Goal: Task Accomplishment & Management: Complete application form

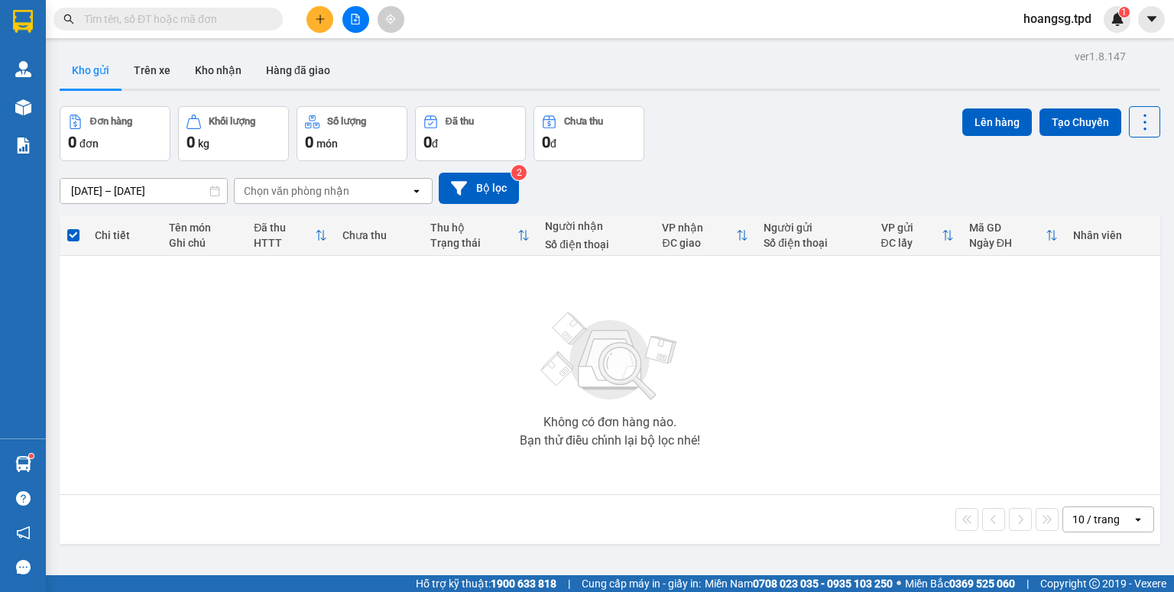
click at [102, 21] on input "text" at bounding box center [174, 19] width 180 height 17
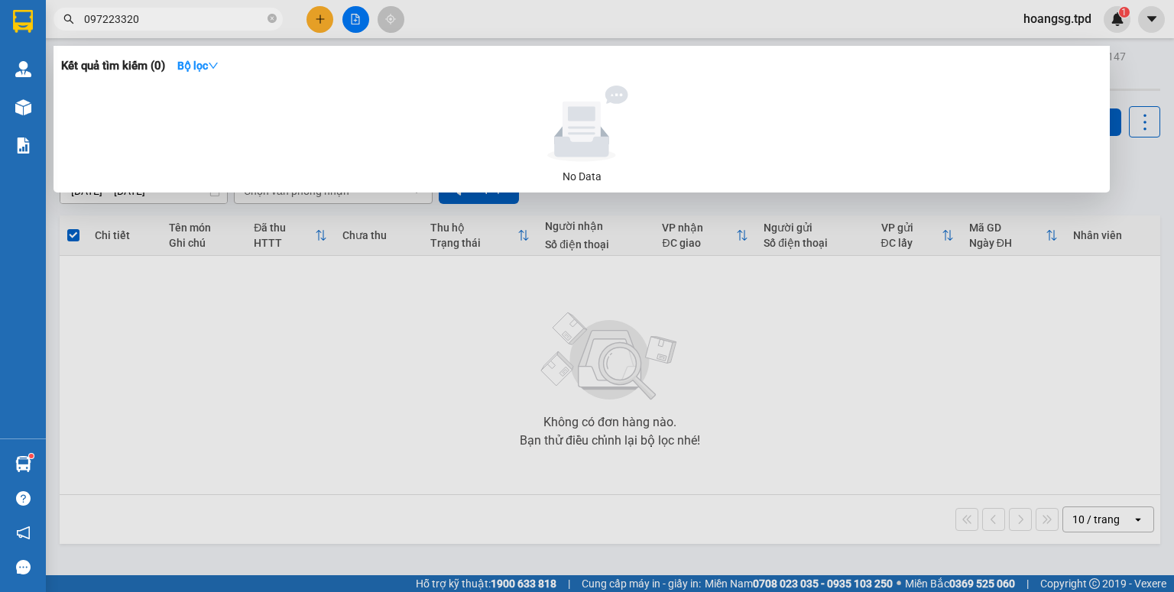
type input "0972233204"
click at [274, 17] on icon "close-circle" at bounding box center [271, 18] width 9 height 9
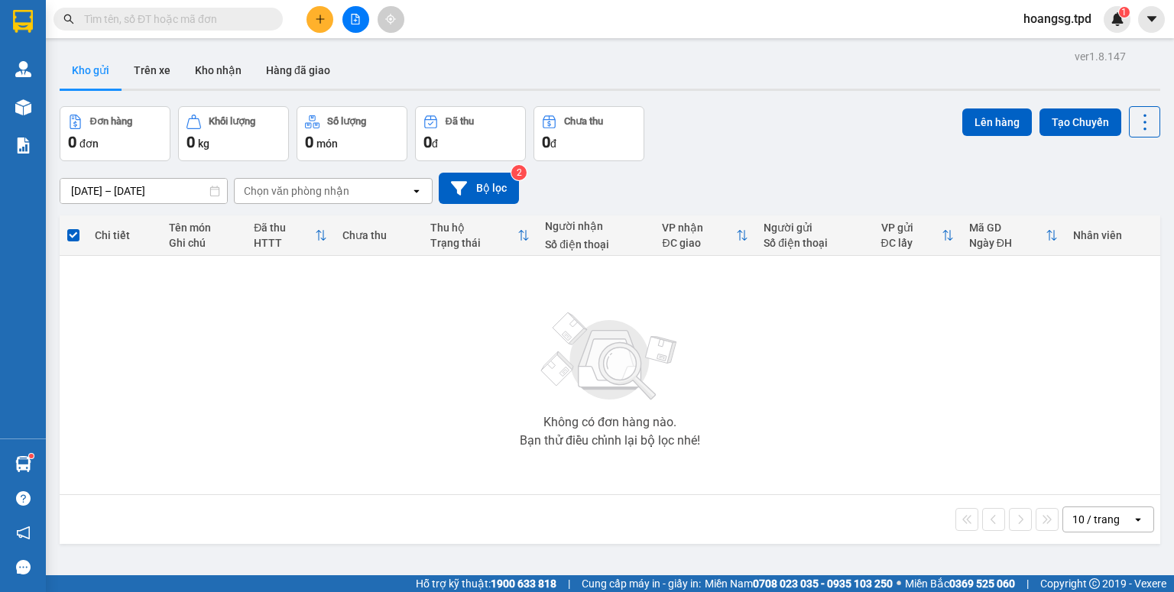
click at [249, 23] on input "text" at bounding box center [174, 19] width 180 height 17
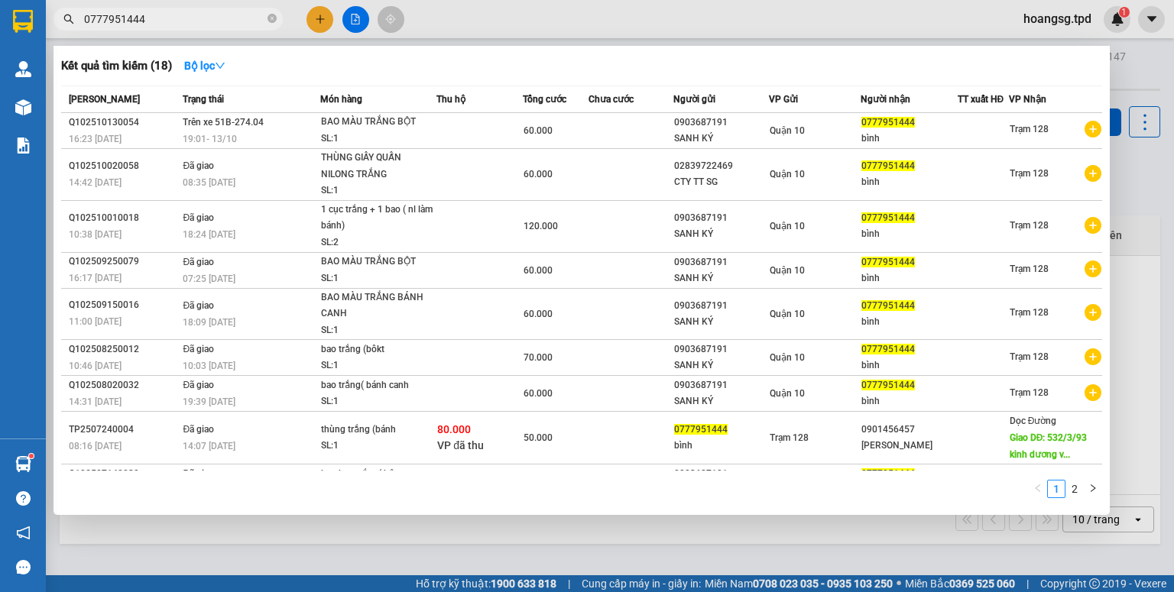
type input "0777951444"
click at [310, 15] on div at bounding box center [587, 296] width 1174 height 592
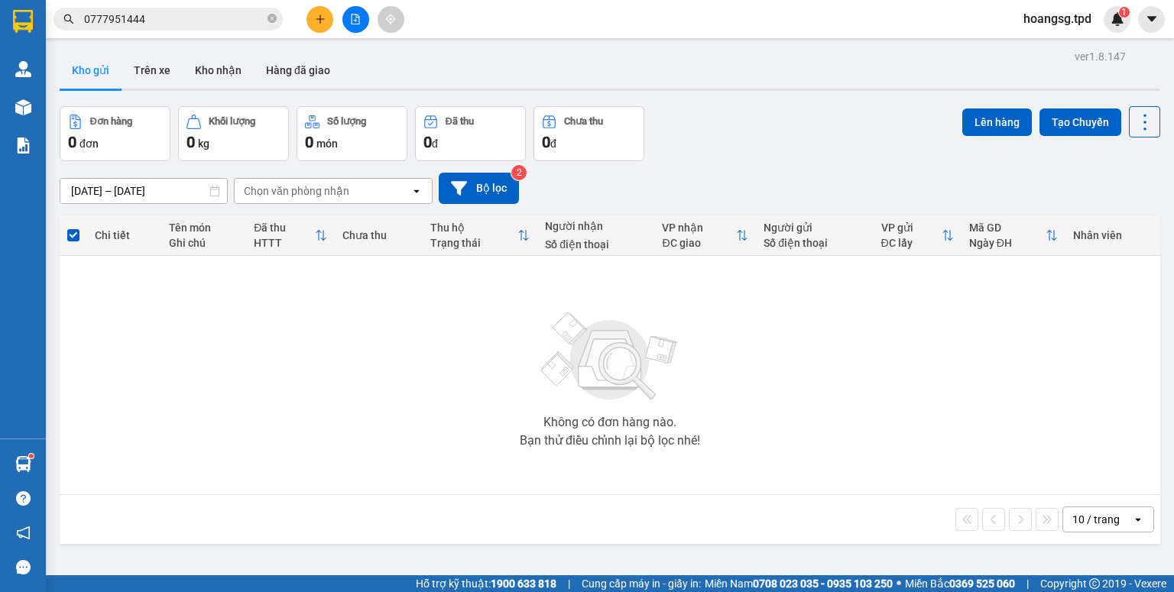
drag, startPoint x: 272, startPoint y: 19, endPoint x: 303, endPoint y: 18, distance: 30.6
click at [274, 18] on icon "close-circle" at bounding box center [271, 18] width 9 height 9
click at [319, 23] on icon "plus" at bounding box center [319, 19] width 1 height 8
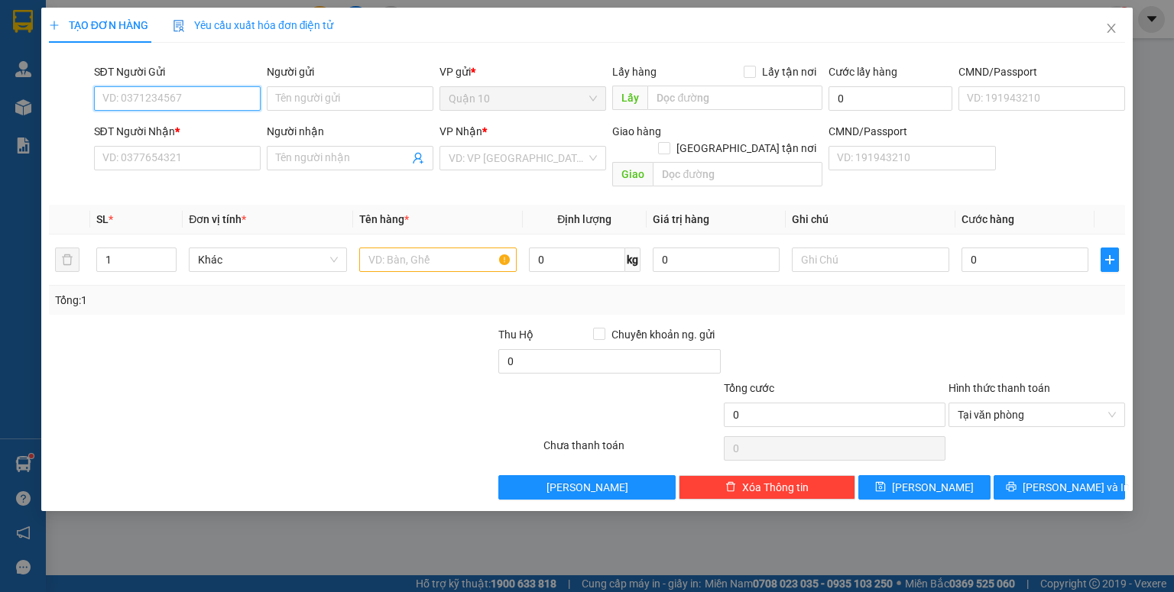
click at [194, 98] on input "SĐT Người Gửi" at bounding box center [177, 98] width 167 height 24
click at [197, 125] on div "0908606160 - labo [GEOGRAPHIC_DATA]" at bounding box center [200, 129] width 195 height 17
type input "0908606160"
type input "labo [GEOGRAPHIC_DATA]"
type input "079069004586"
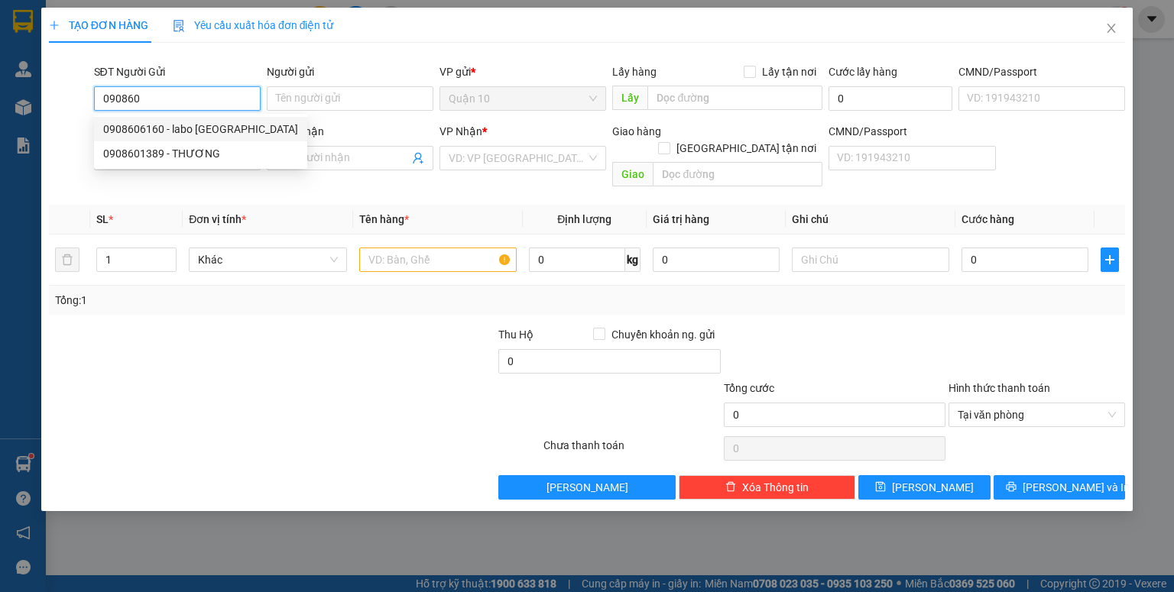
type input "0932628716"
type input "NK 27"
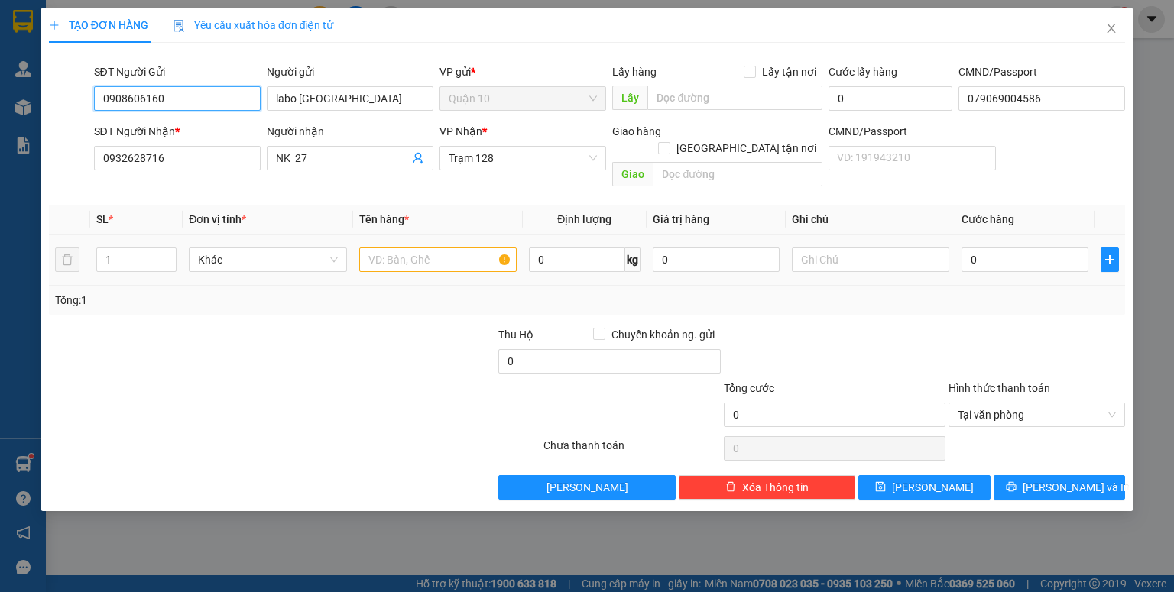
type input "0908606160"
click at [413, 248] on input "text" at bounding box center [437, 260] width 157 height 24
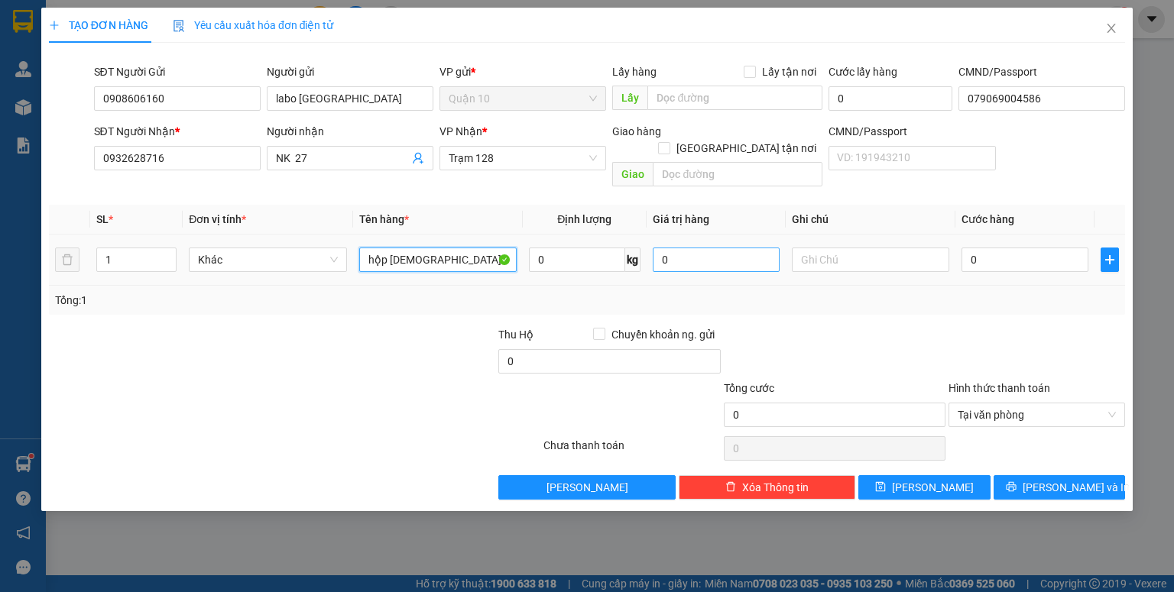
type input "hộp [DEMOGRAPHIC_DATA]"
click at [654, 248] on input "0" at bounding box center [716, 260] width 127 height 24
type input "2.000.000"
drag, startPoint x: 952, startPoint y: 287, endPoint x: 964, endPoint y: 270, distance: 20.3
click at [953, 292] on div "Tổng: 1" at bounding box center [587, 300] width 1064 height 17
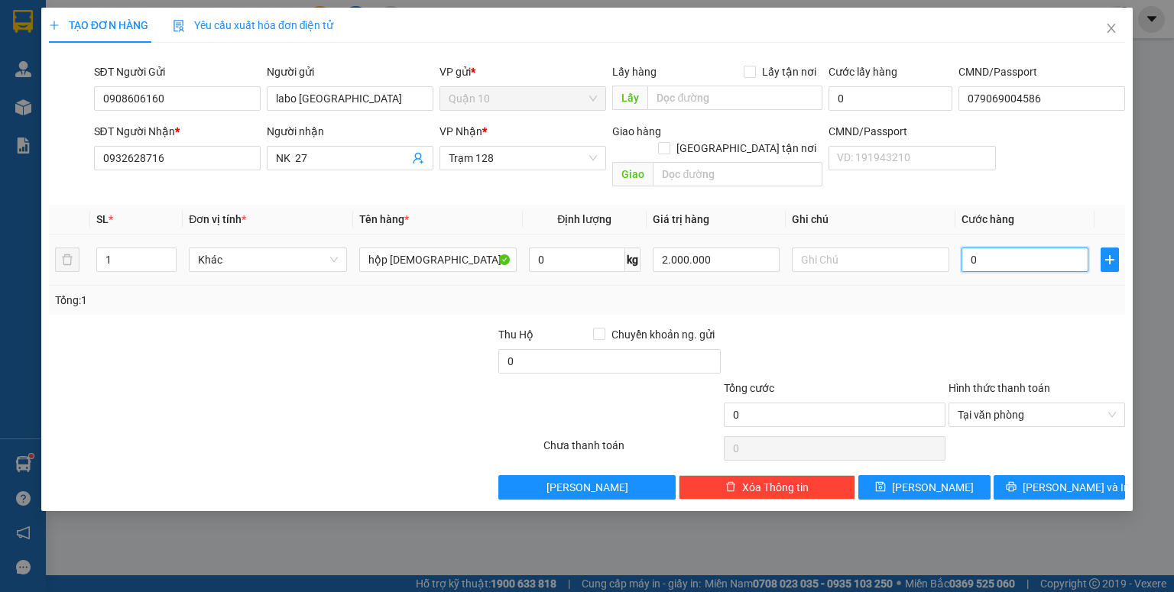
click at [973, 254] on input "0" at bounding box center [1024, 260] width 127 height 24
type input "4"
type input "40"
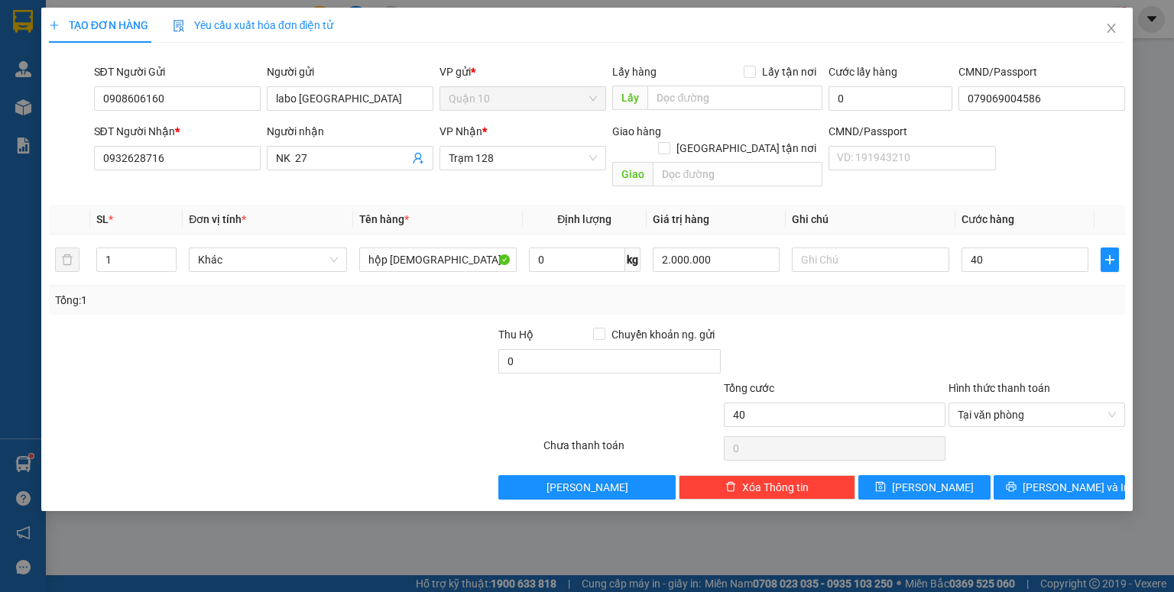
type input "40.000"
drag, startPoint x: 955, startPoint y: 303, endPoint x: 951, endPoint y: 342, distance: 40.0
click at [954, 306] on div "Transit Pickup Surcharge Ids Transit Deliver Surcharge Ids Transit Deliver Surc…" at bounding box center [587, 277] width 1076 height 445
click at [929, 479] on span "[PERSON_NAME]" at bounding box center [933, 487] width 82 height 17
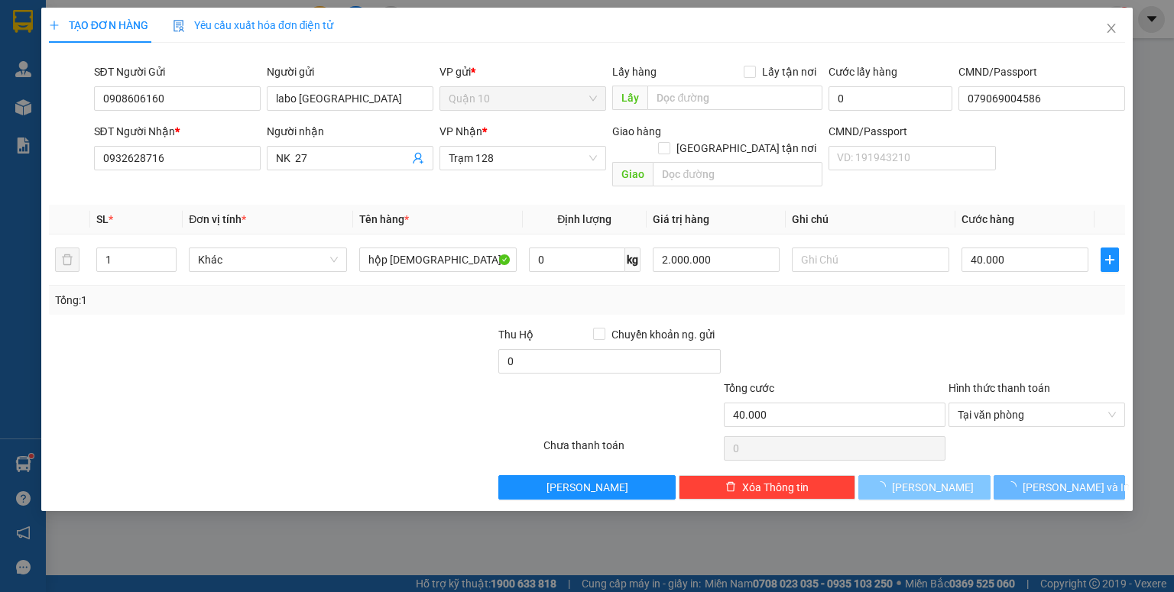
type input "0"
